Goal: Find contact information: Find contact information

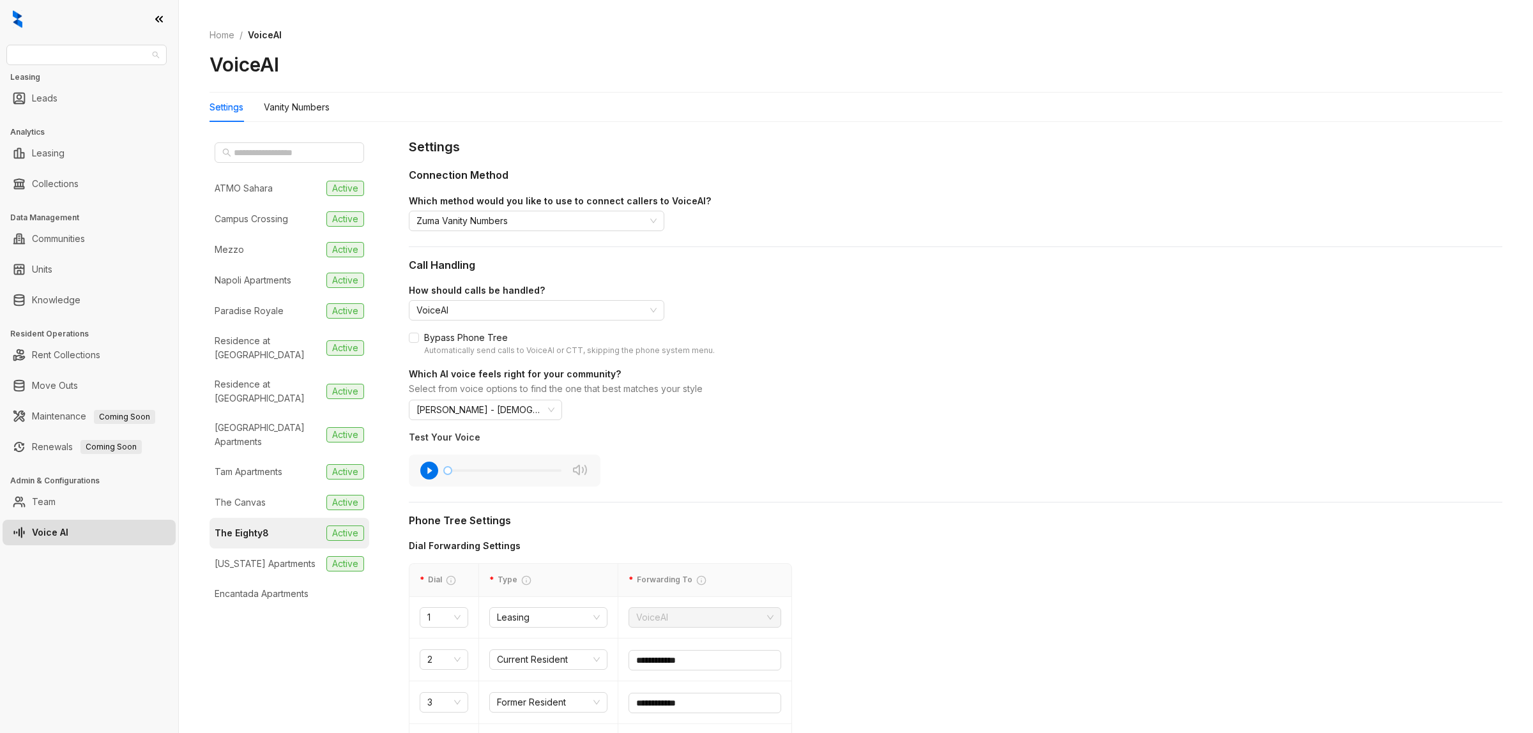
click at [78, 61] on span "AMG" at bounding box center [86, 54] width 145 height 19
type input "*"
type input "*****"
click at [78, 77] on div "Magnolia Capital" at bounding box center [87, 80] width 140 height 14
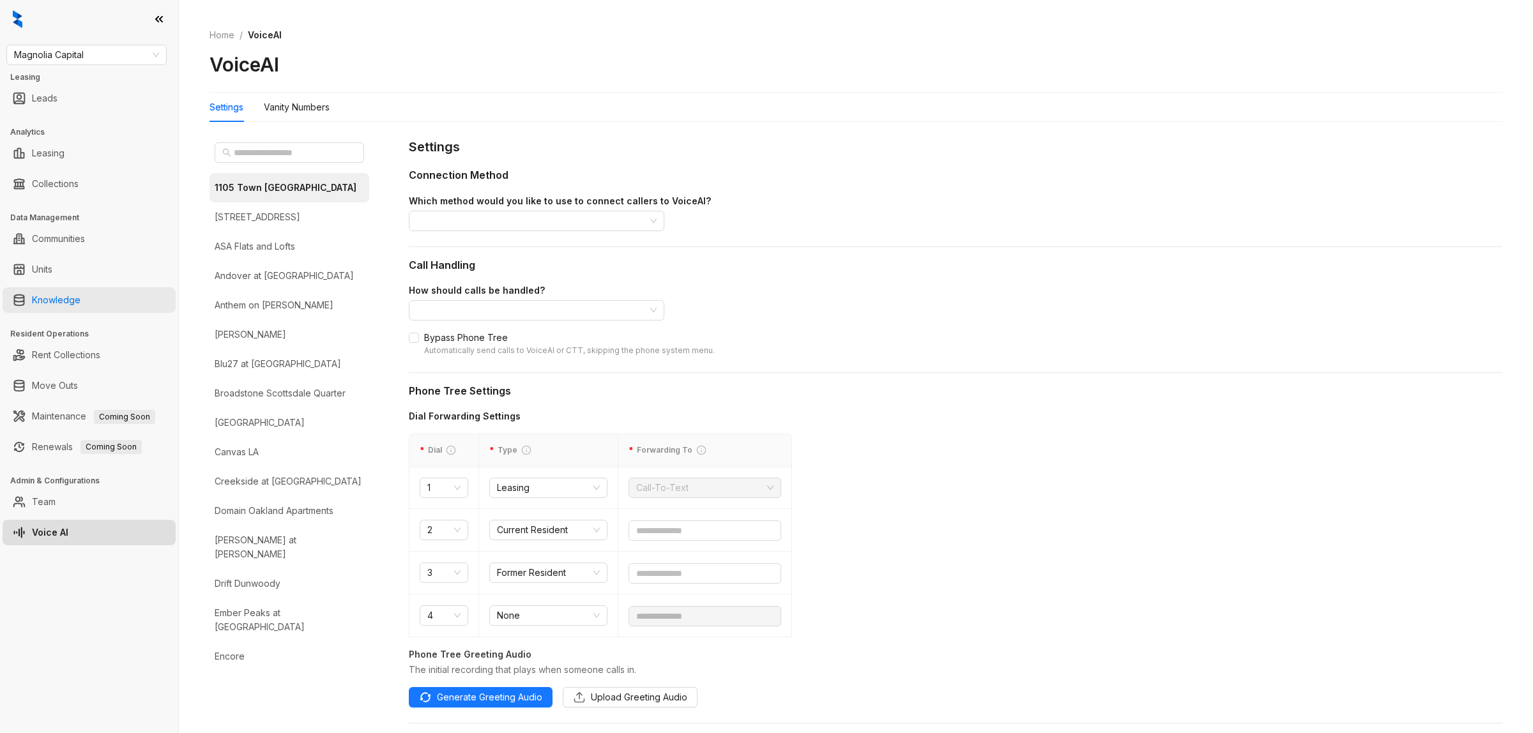
click at [73, 295] on link "Knowledge" at bounding box center [56, 300] width 49 height 26
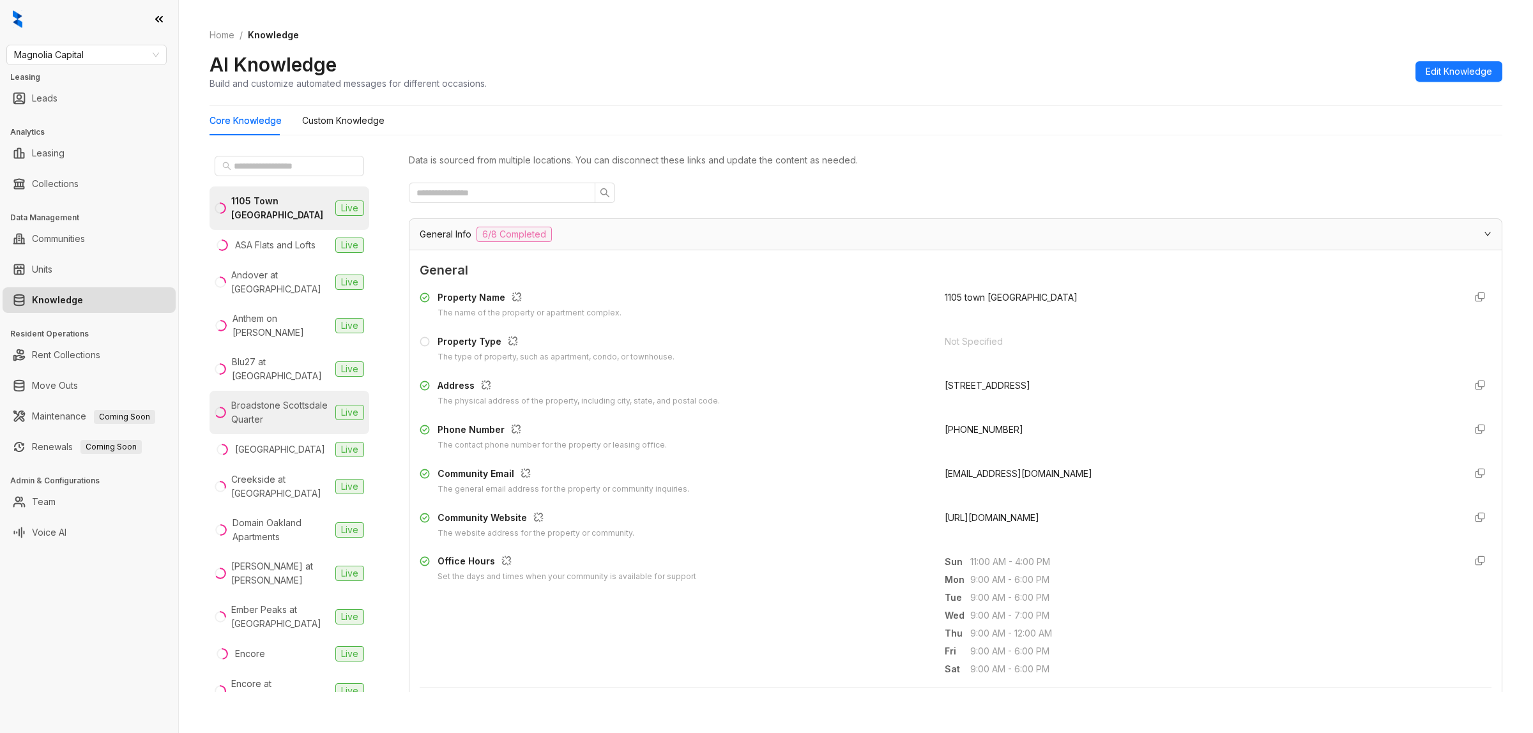
click at [273, 399] on div "Broadstone Scottsdale Quarter" at bounding box center [280, 413] width 99 height 28
drag, startPoint x: 1139, startPoint y: 477, endPoint x: 930, endPoint y: 476, distance: 208.8
click at [930, 476] on div "Community Email The general email address for the property or community inquiri…" at bounding box center [956, 481] width 1072 height 29
copy span "broadstonescottsdaleteam@stylresidential.com"
click at [271, 474] on div "Creekside at Crabtree" at bounding box center [280, 487] width 99 height 28
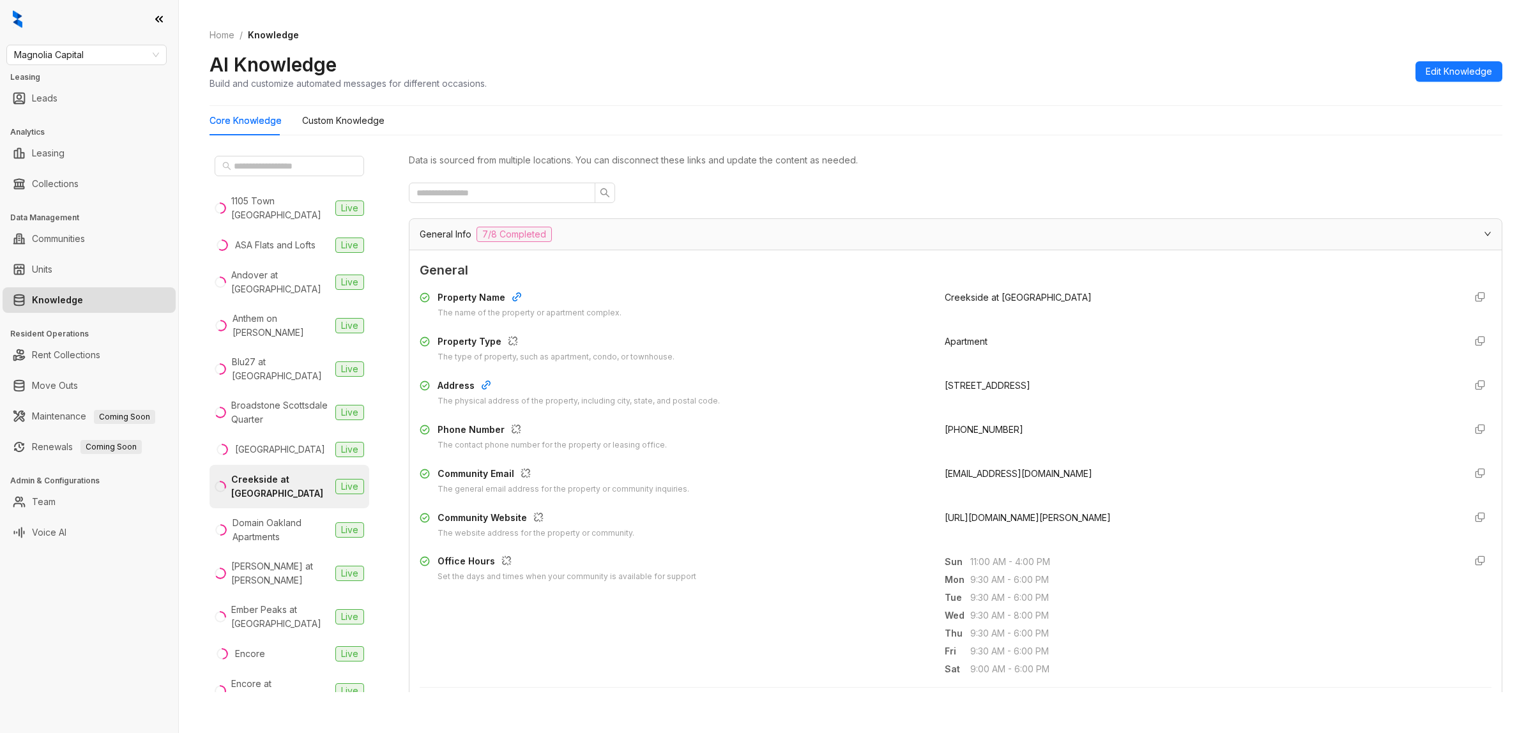
drag, startPoint x: 1135, startPoint y: 473, endPoint x: 926, endPoint y: 478, distance: 209.5
click at [926, 478] on div "Community Email The general email address for the property or community inquiri…" at bounding box center [956, 481] width 1072 height 29
copy span "creeksideatcrabtreeteam@stylresidential.com"
click at [110, 651] on div "Magnolia Capital Leasing Leads Analytics Leasing Collections Data Management Co…" at bounding box center [89, 366] width 178 height 733
click at [324, 160] on input "text" at bounding box center [290, 166] width 112 height 14
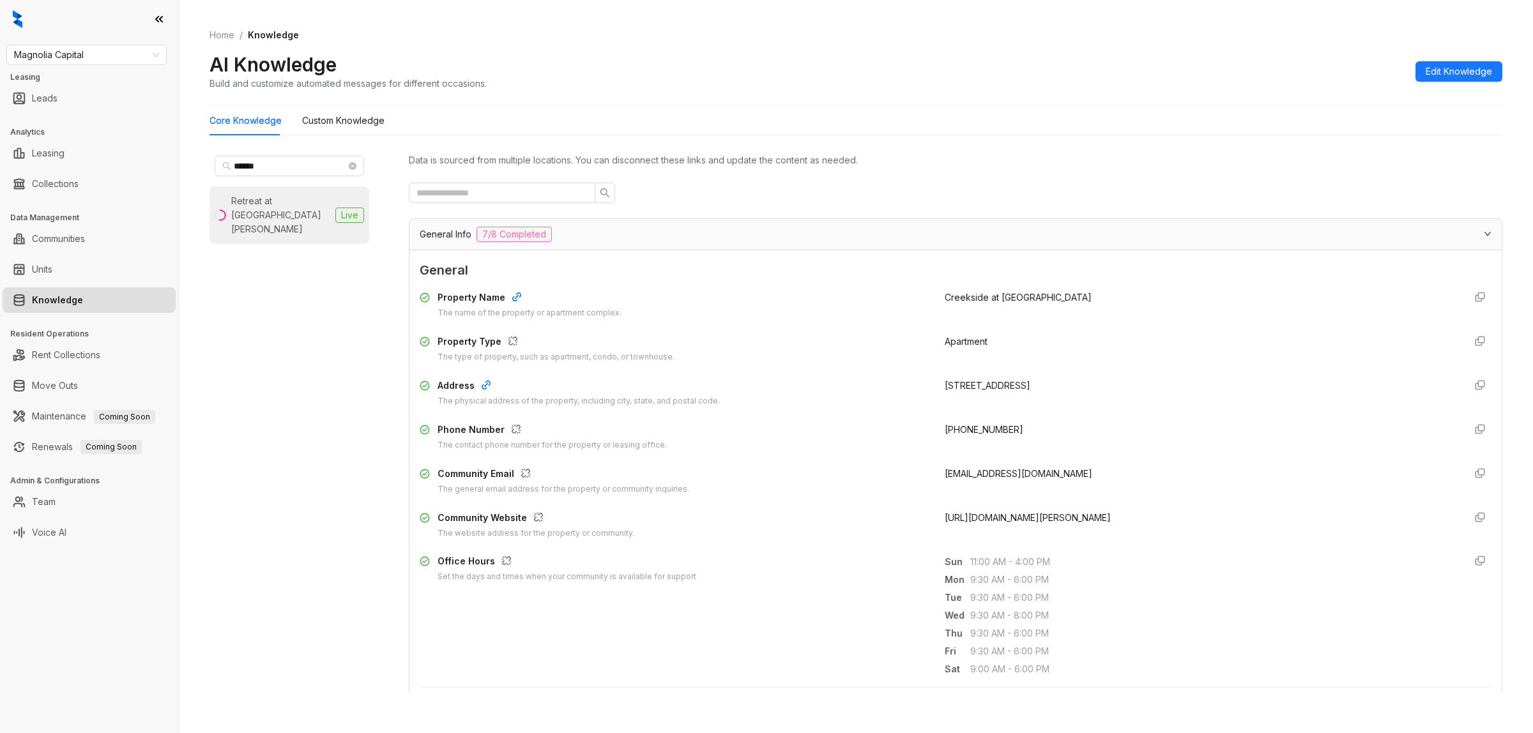
click at [283, 205] on div "Retreat at Park Meadows" at bounding box center [280, 215] width 99 height 42
drag, startPoint x: 1108, startPoint y: 473, endPoint x: 918, endPoint y: 479, distance: 189.8
click at [918, 479] on div "Community Email The general email address for the property or community inquiri…" at bounding box center [956, 481] width 1072 height 29
click at [1000, 455] on div "Property Name The name of the property or apartment complex. Retreat at Park Me…" at bounding box center [956, 414] width 1072 height 259
drag, startPoint x: 1109, startPoint y: 471, endPoint x: 927, endPoint y: 476, distance: 182.7
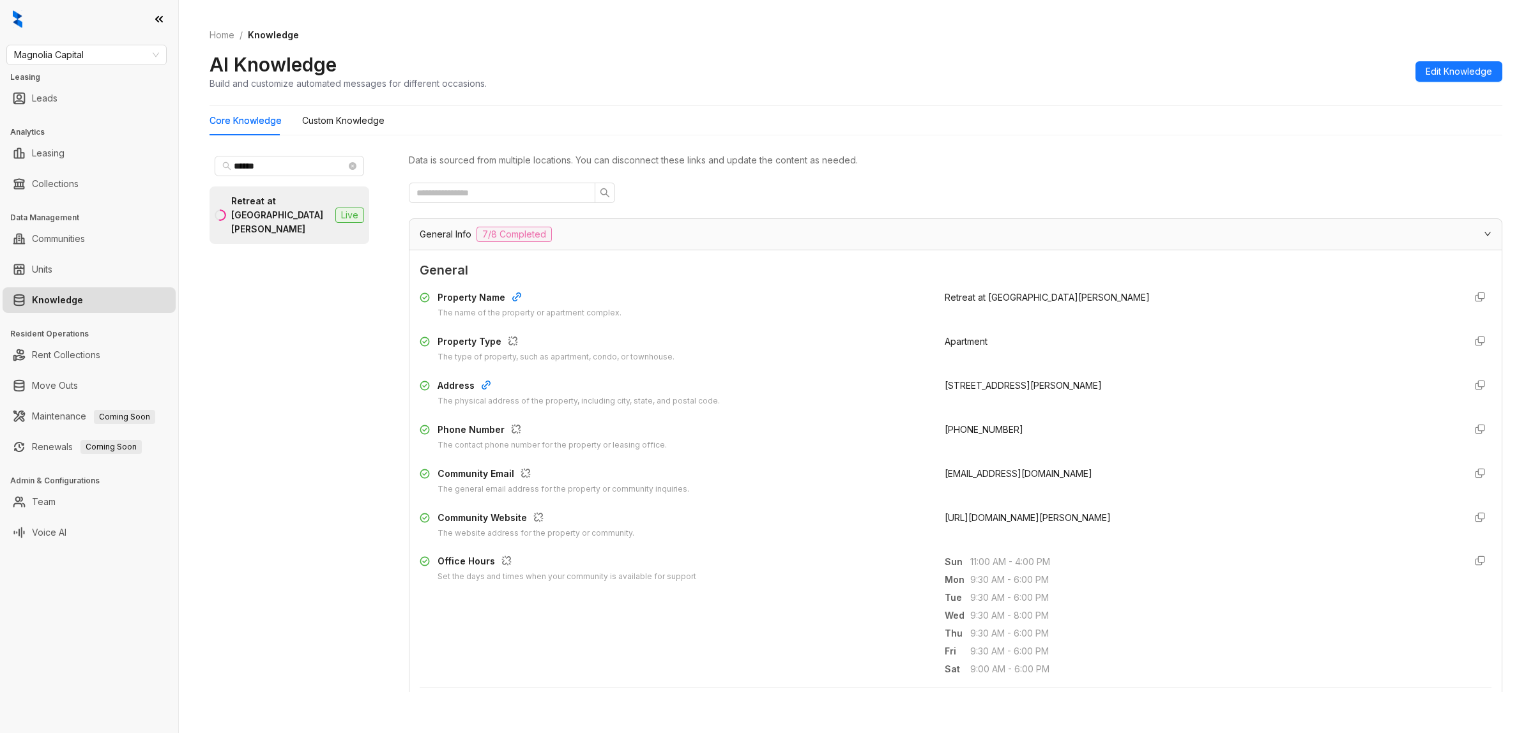
click at [927, 476] on div "Community Email The general email address for the property or community inquiri…" at bounding box center [956, 481] width 1072 height 29
copy span "parkmeadowsmgr@willowbridgepc.com"
drag, startPoint x: 289, startPoint y: 170, endPoint x: 199, endPoint y: 172, distance: 89.4
click at [192, 171] on div "Home / Knowledge AI Knowledge Build and customize automated messages for differ…" at bounding box center [856, 366] width 1354 height 733
click at [265, 209] on div "Cadence Union Station" at bounding box center [280, 202] width 90 height 14
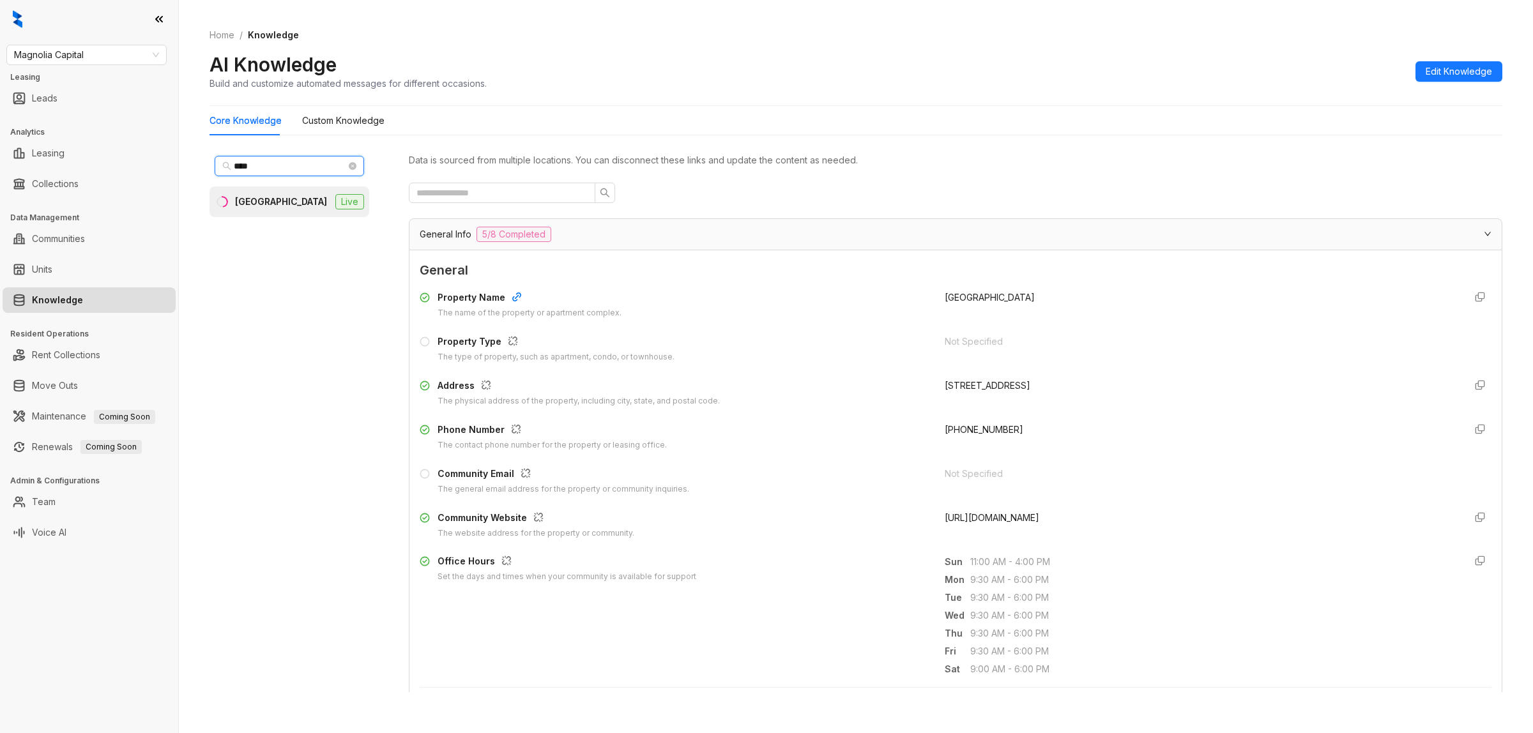
drag, startPoint x: 301, startPoint y: 167, endPoint x: 86, endPoint y: 170, distance: 214.6
click at [87, 170] on div "Magnolia Capital Leasing Leads Analytics Leasing Collections Data Management Co…" at bounding box center [766, 366] width 1533 height 733
click at [285, 232] on div "Encore at Forest Park" at bounding box center [280, 239] width 99 height 28
drag, startPoint x: 265, startPoint y: 169, endPoint x: 214, endPoint y: 174, distance: 51.3
click at [214, 174] on div "****" at bounding box center [289, 166] width 160 height 31
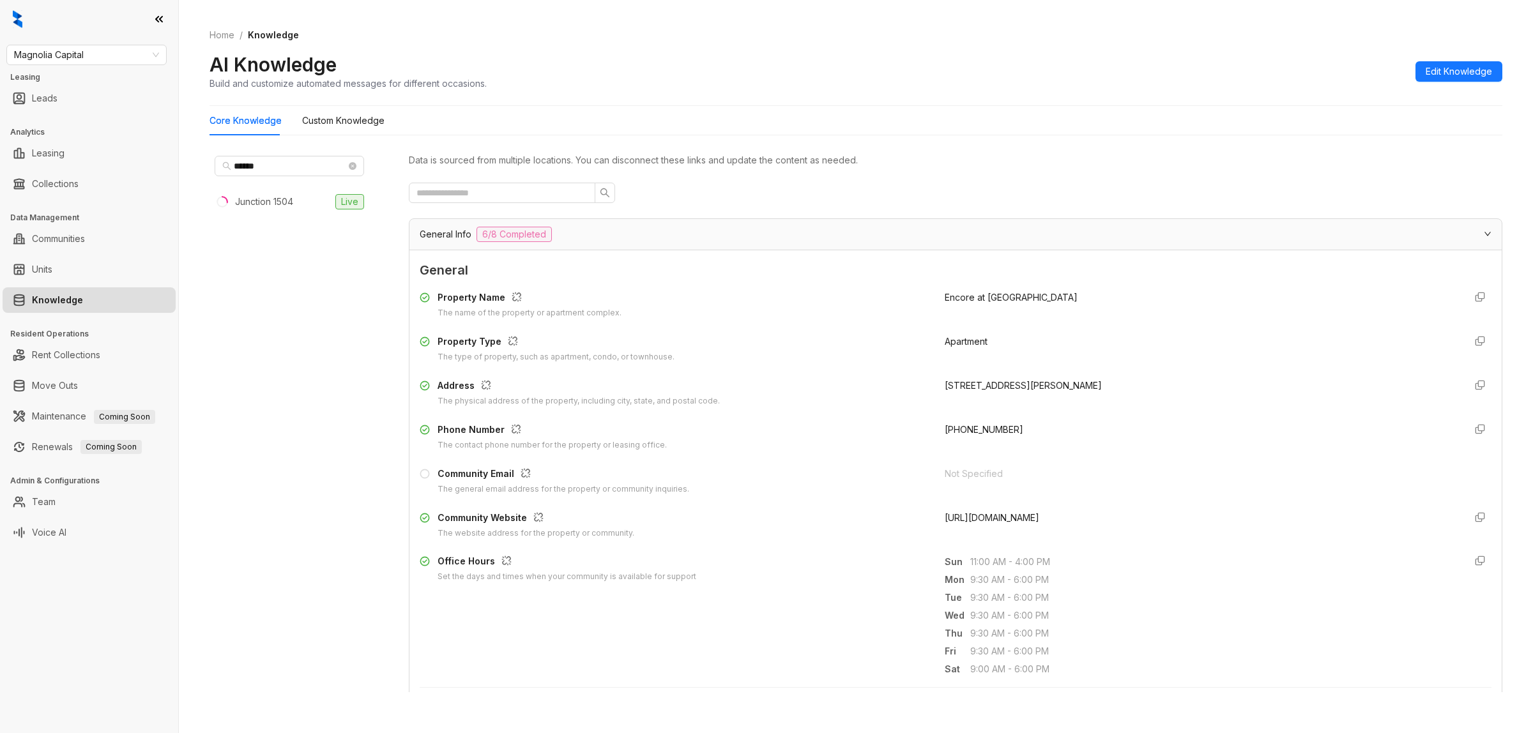
click at [278, 220] on div "****** Junction 1504 Live" at bounding box center [289, 422] width 160 height 542
click at [275, 193] on li "Junction 1504 Live" at bounding box center [289, 201] width 160 height 31
drag, startPoint x: 291, startPoint y: 165, endPoint x: 153, endPoint y: 158, distance: 138.1
click at [151, 160] on div "Magnolia Capital Leasing Leads Analytics Leasing Collections Data Management Co…" at bounding box center [766, 366] width 1533 height 733
click at [270, 205] on div "Instrata Upper Kirby" at bounding box center [280, 208] width 99 height 28
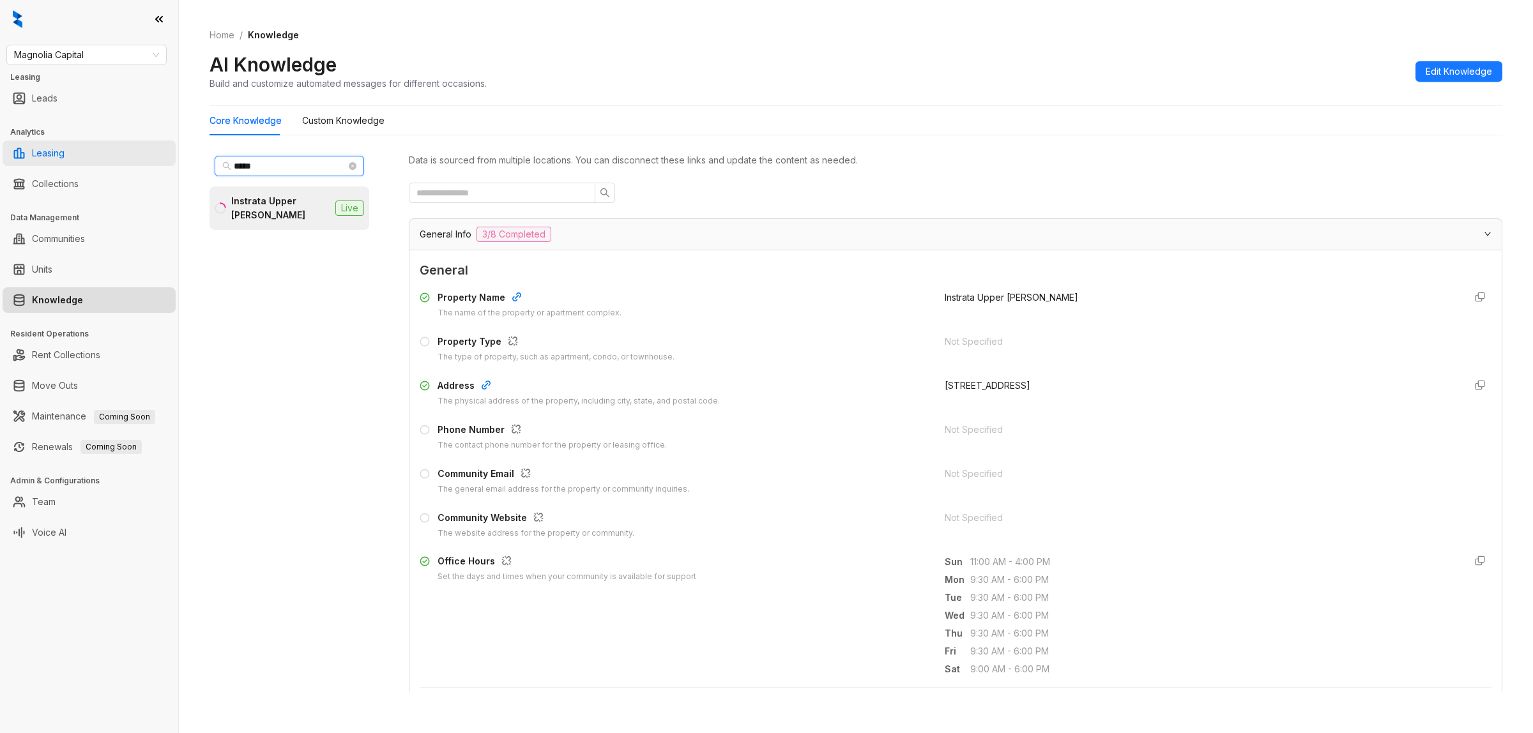
drag, startPoint x: 280, startPoint y: 163, endPoint x: 154, endPoint y: 156, distance: 126.0
click at [154, 157] on div "Magnolia Capital Leasing Leads Analytics Leasing Collections Data Management Co…" at bounding box center [766, 366] width 1533 height 733
type input "***"
click at [277, 208] on div "The Arnold" at bounding box center [280, 202] width 91 height 14
click at [352, 167] on icon "close-circle" at bounding box center [353, 166] width 8 height 8
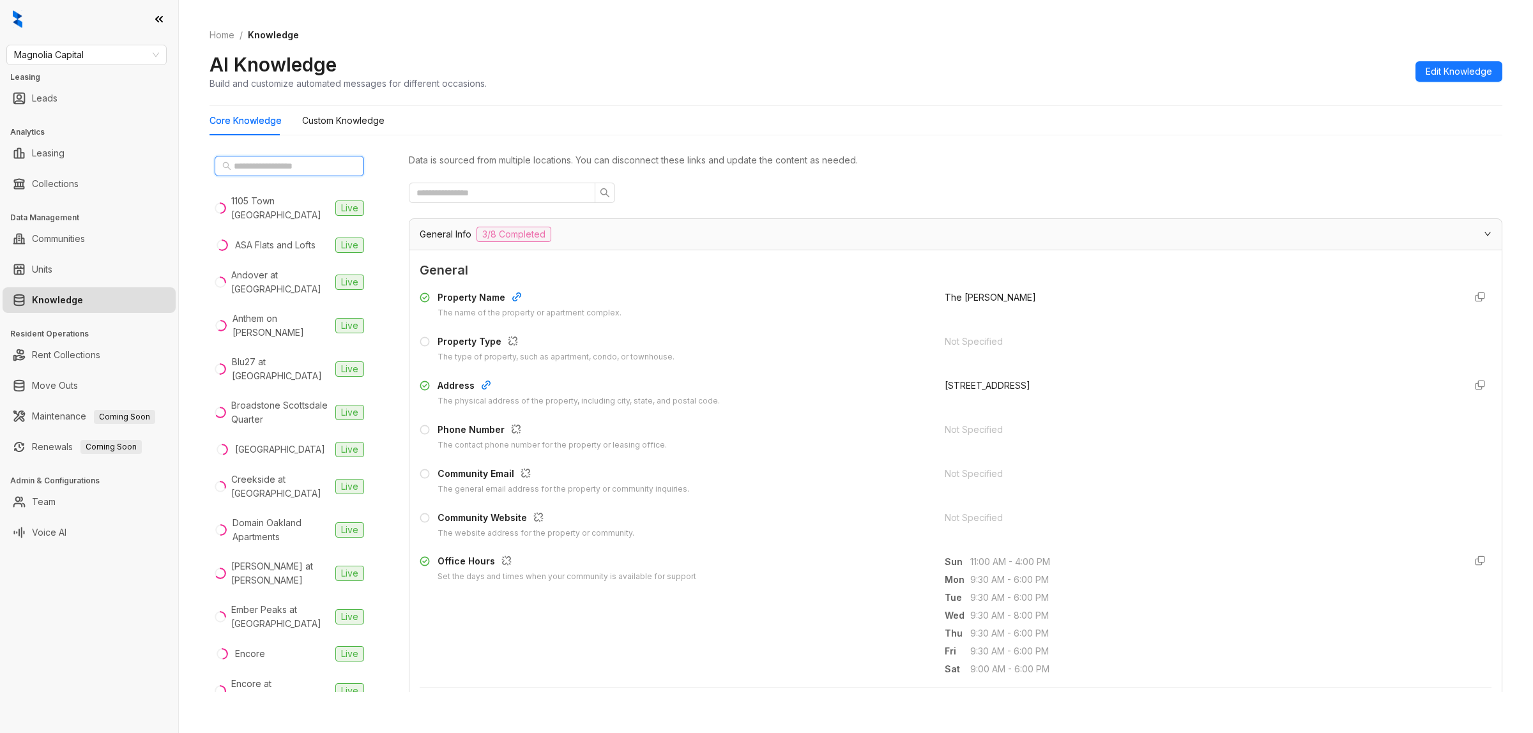
click at [254, 167] on input "text" at bounding box center [290, 166] width 112 height 14
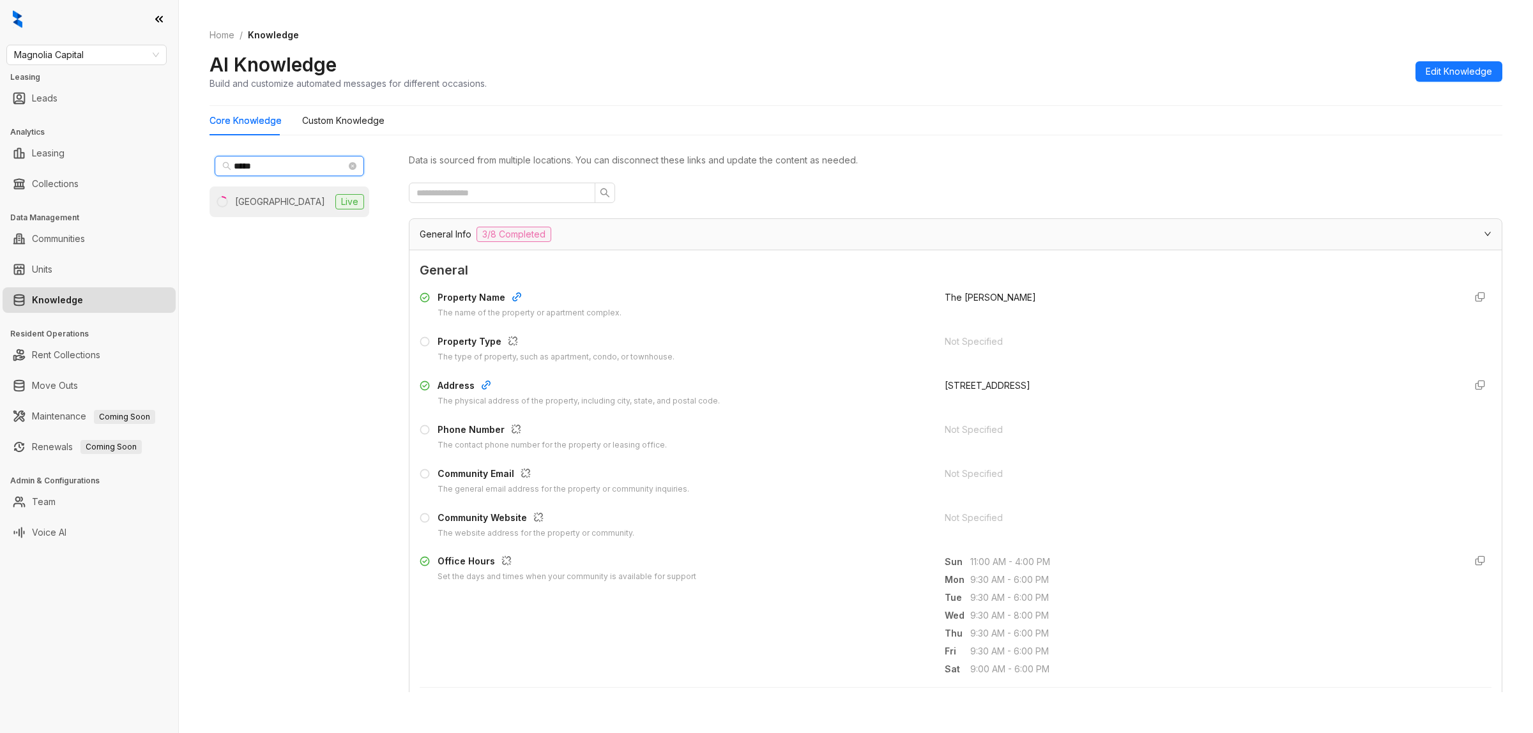
type input "*****"
click at [266, 205] on div "Summit Station" at bounding box center [280, 202] width 90 height 14
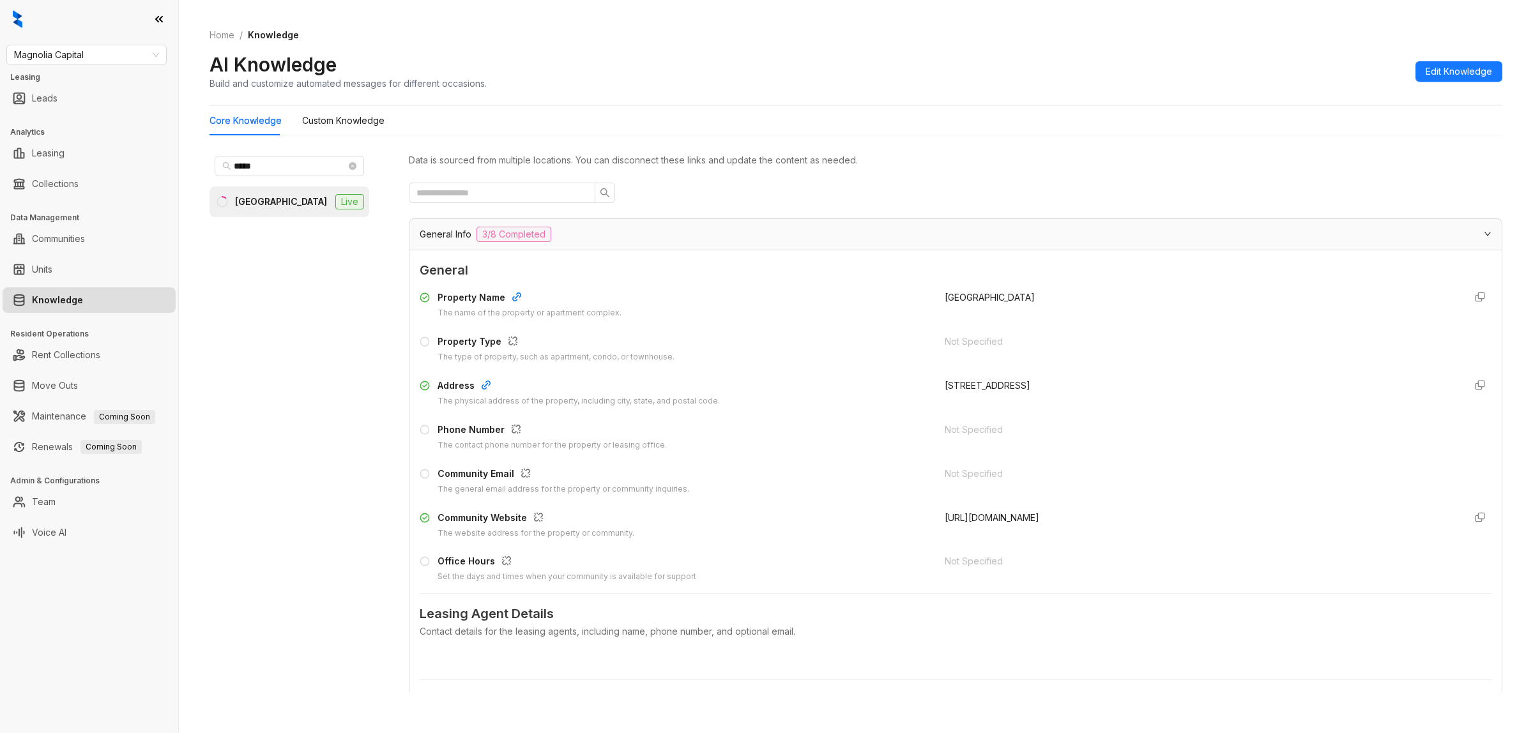
click at [793, 56] on div "AI Knowledge Build and customize automated messages for different occasions. Ed…" at bounding box center [855, 71] width 1293 height 38
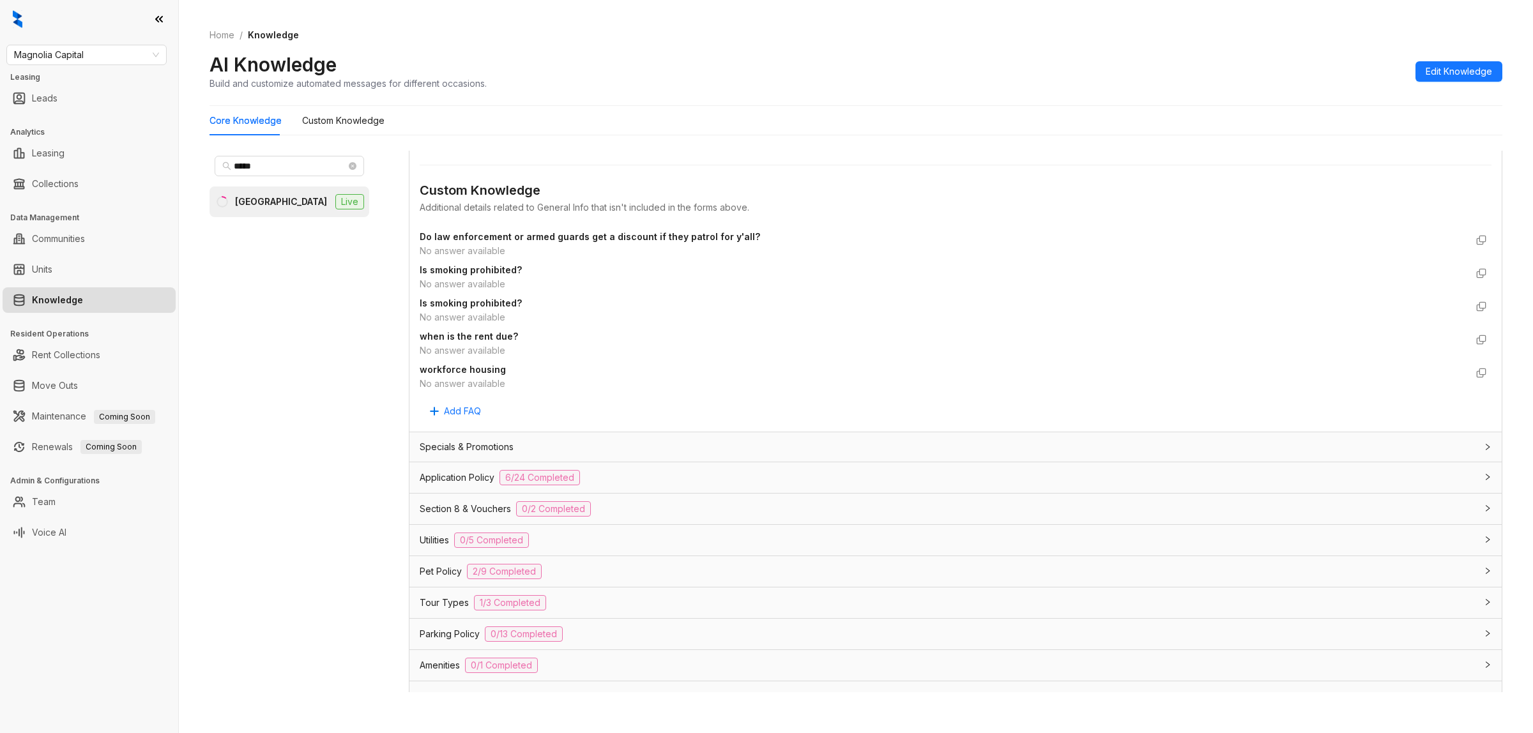
scroll to position [628, 0]
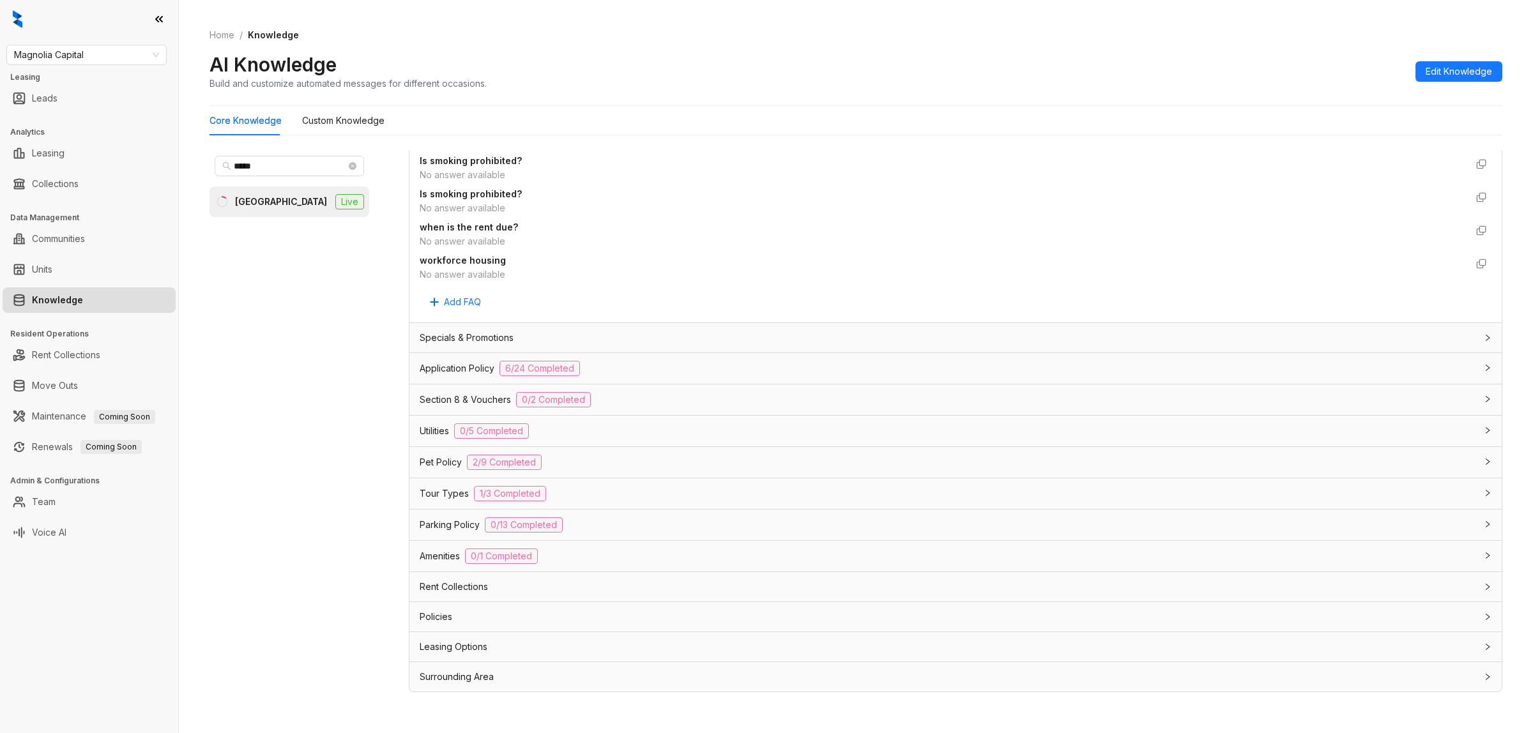
drag, startPoint x: 575, startPoint y: 586, endPoint x: 736, endPoint y: 583, distance: 161.0
click at [576, 586] on div "Rent Collections" at bounding box center [948, 587] width 1056 height 14
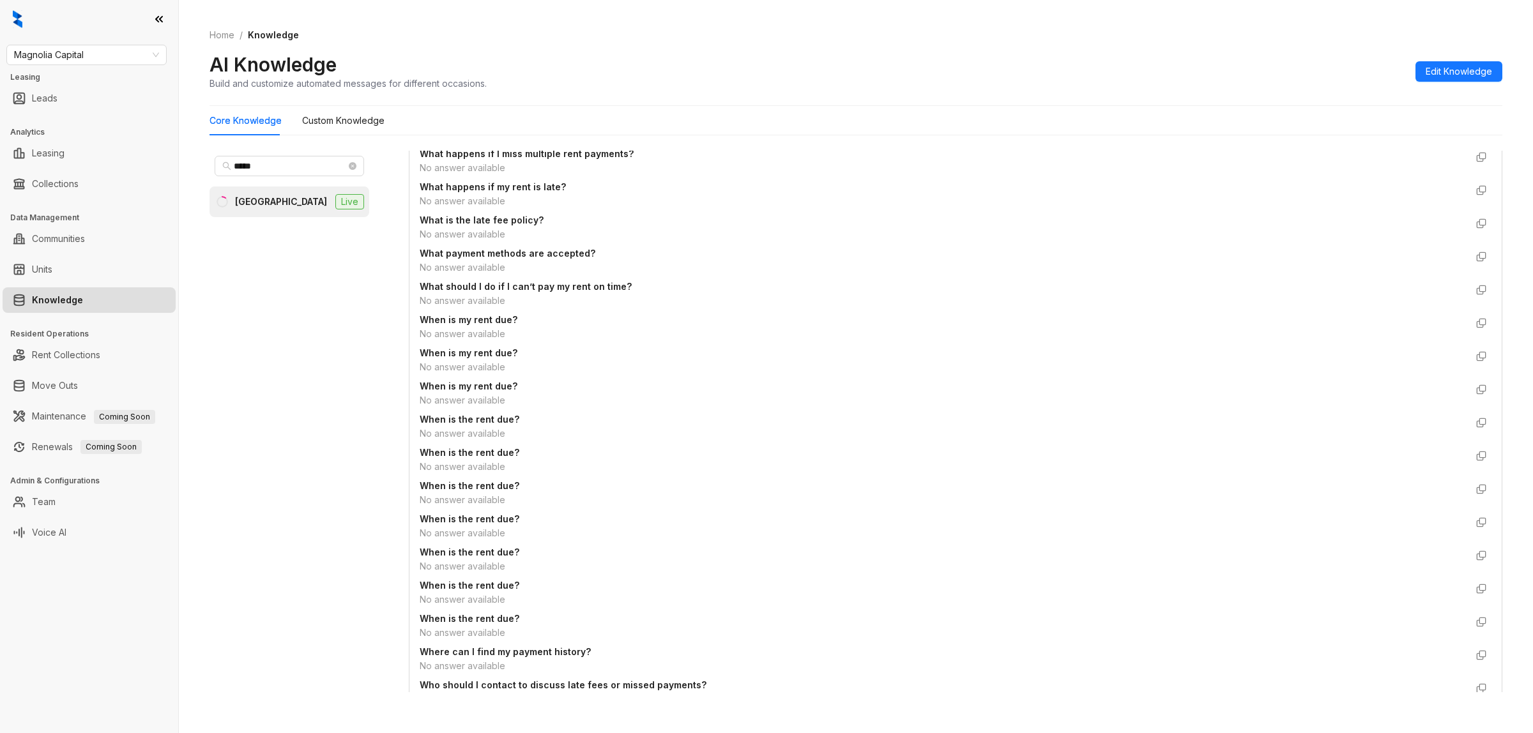
scroll to position [1918, 0]
